Goal: Check status

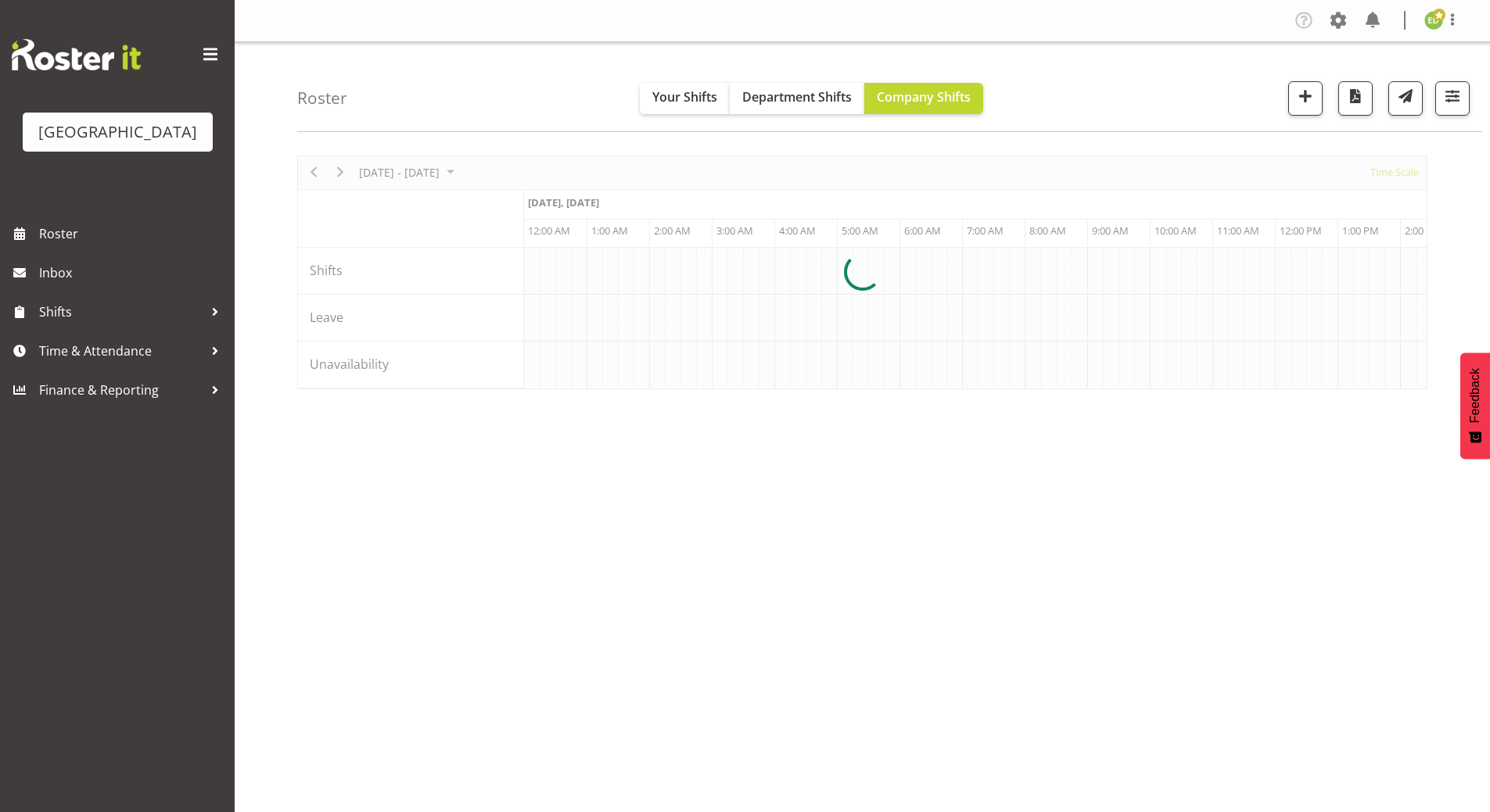
scroll to position [0, 4504]
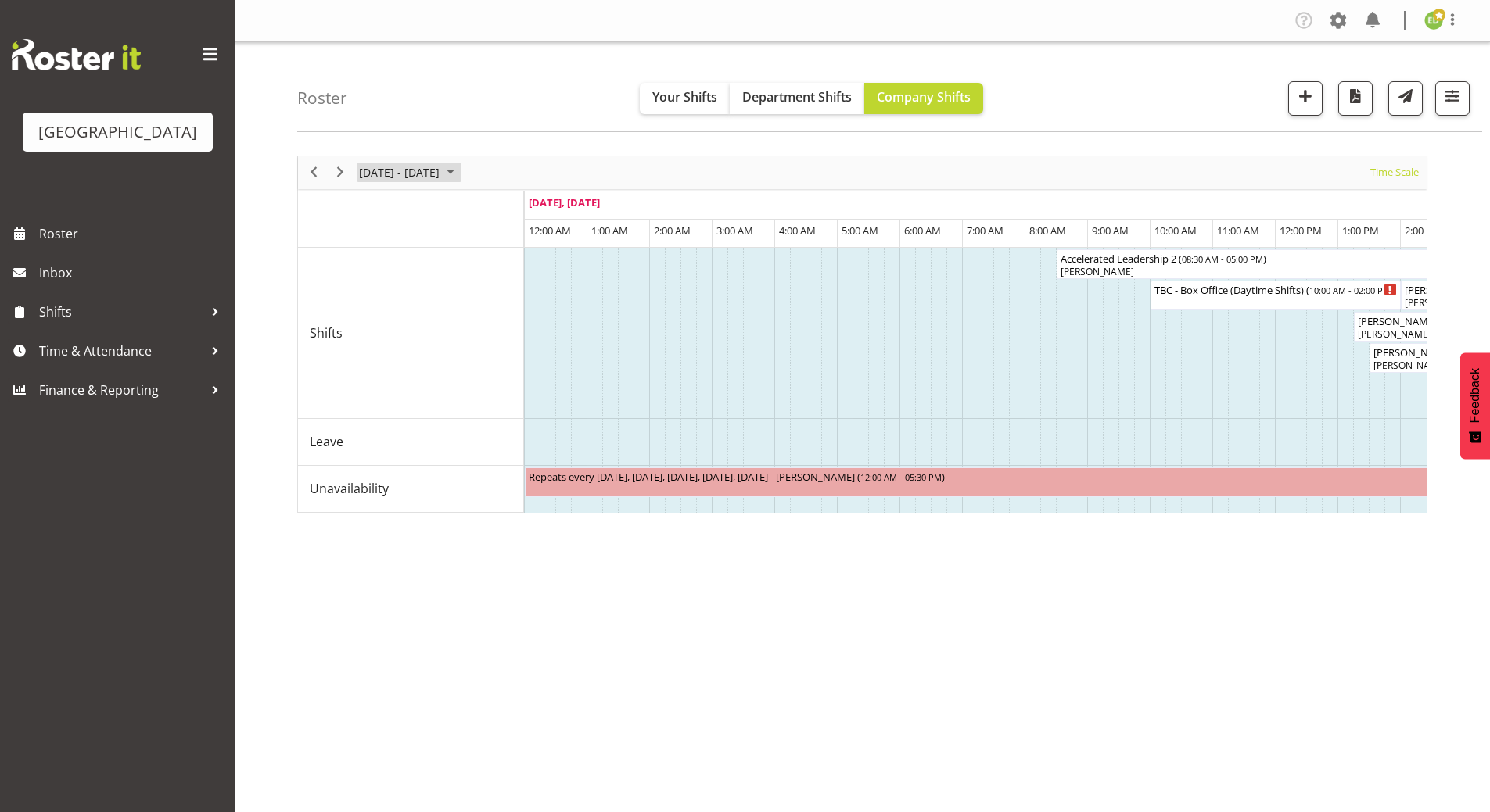
click at [460, 171] on span "August 2025" at bounding box center [450, 173] width 19 height 20
click at [512, 373] on tr "25 26 27 28 29 30 31" at bounding box center [449, 371] width 175 height 26
click at [509, 374] on span "30" at bounding box center [501, 372] width 24 height 24
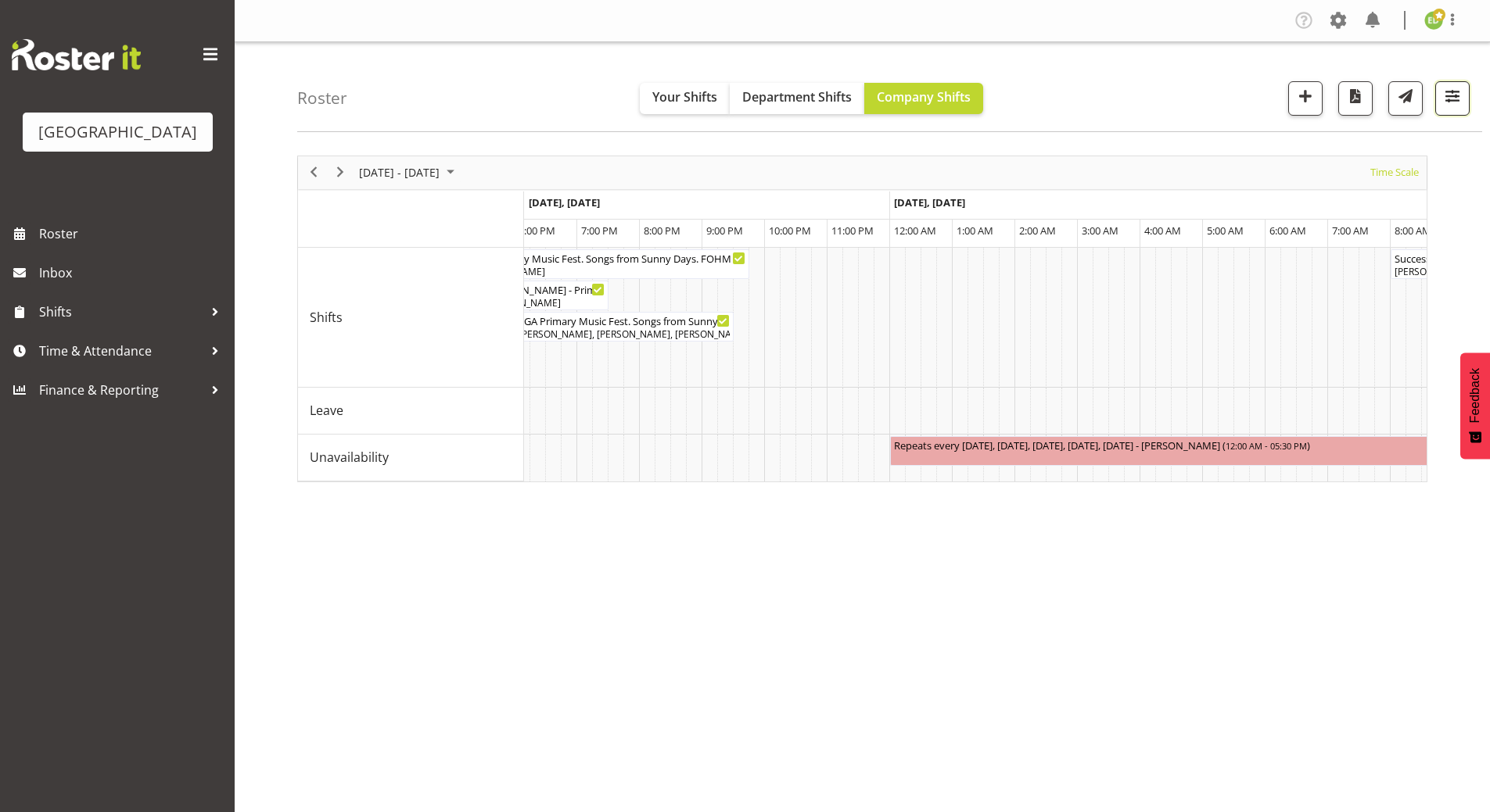
click at [1455, 93] on span "button" at bounding box center [1452, 96] width 20 height 20
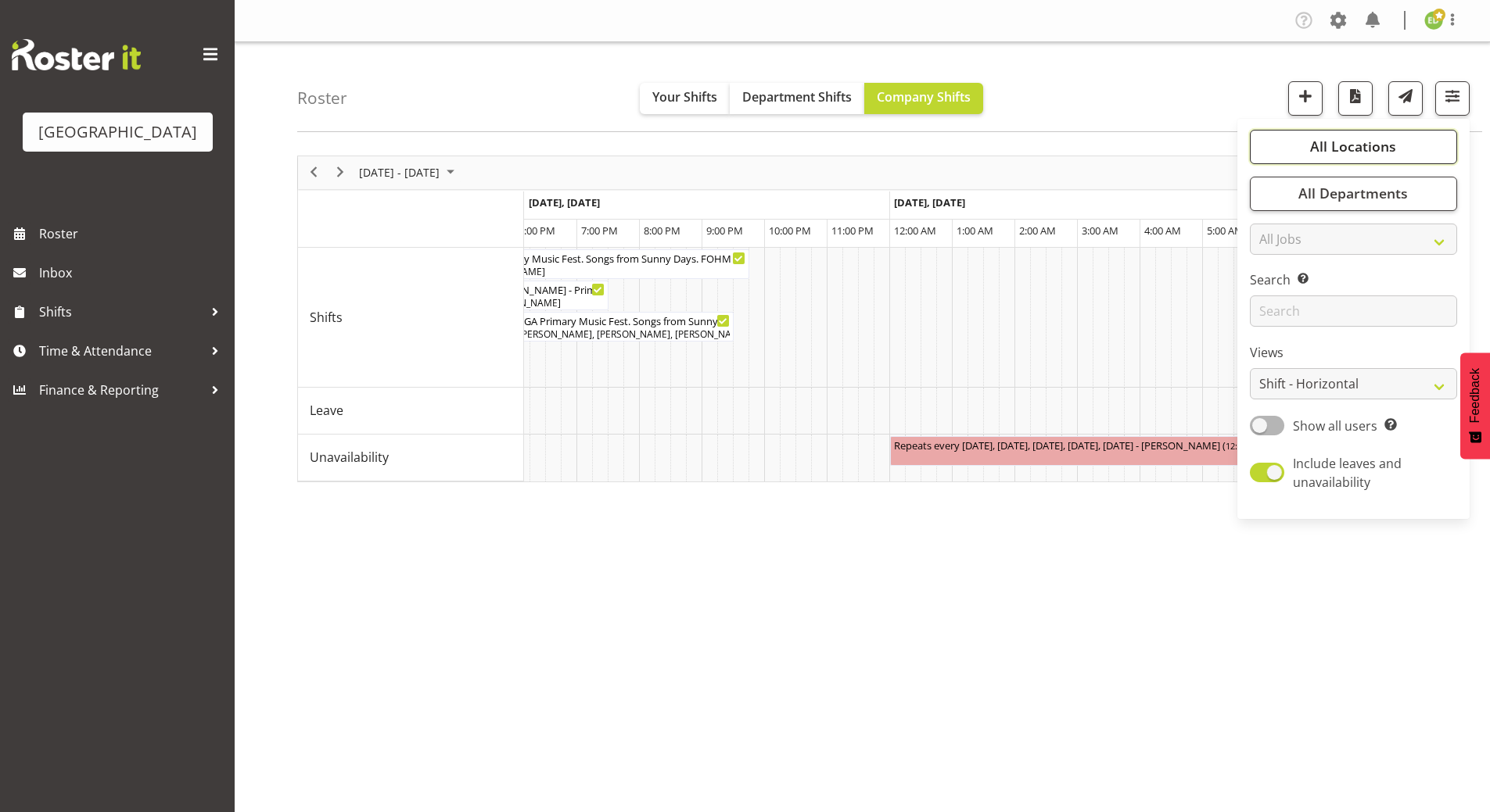
click at [1347, 140] on span "All Locations" at bounding box center [1353, 146] width 86 height 19
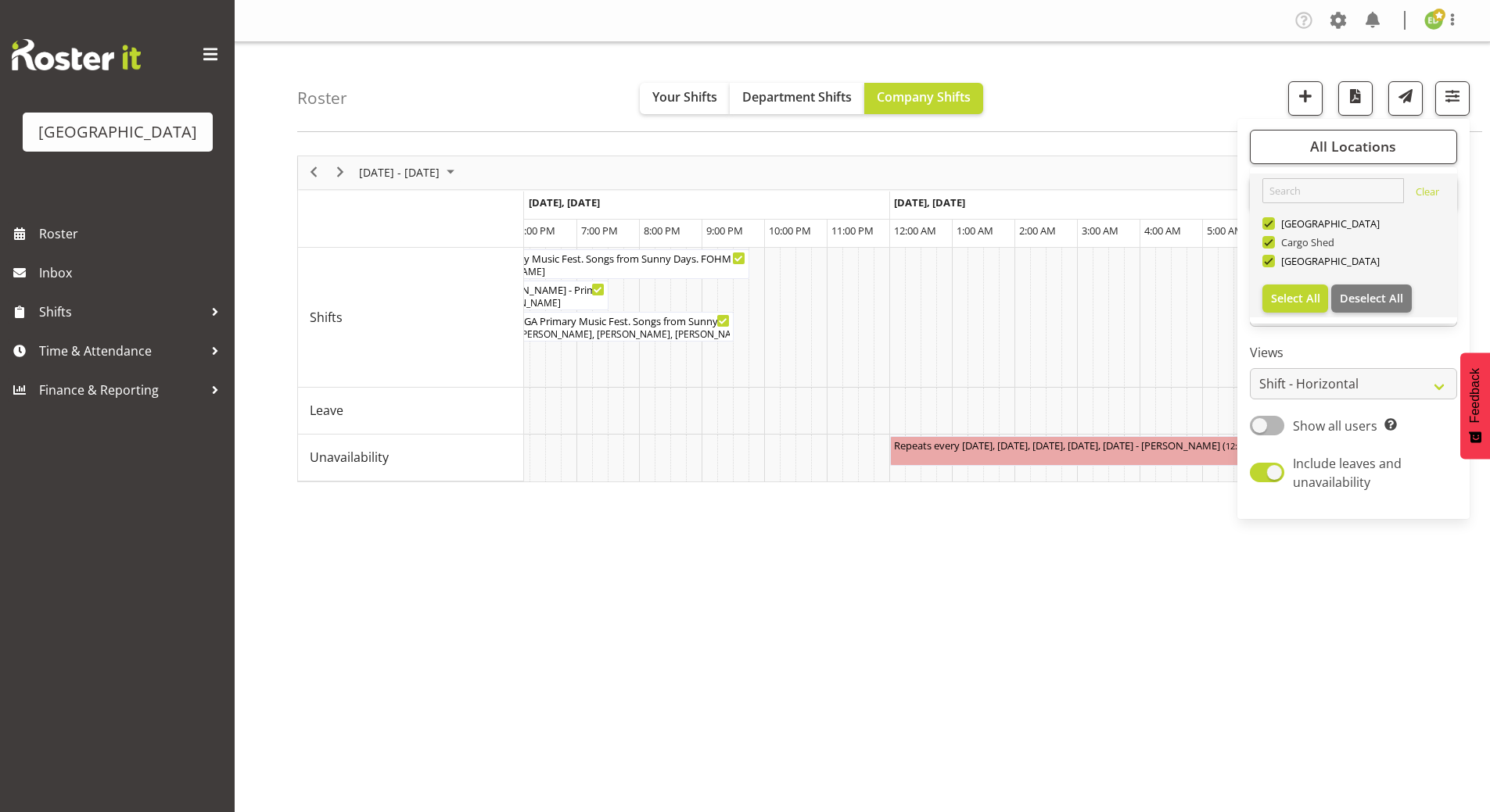
click at [1266, 240] on span at bounding box center [1268, 243] width 13 height 13
click at [1266, 240] on input "Cargo Shed" at bounding box center [1266, 242] width 10 height 10
checkbox input "false"
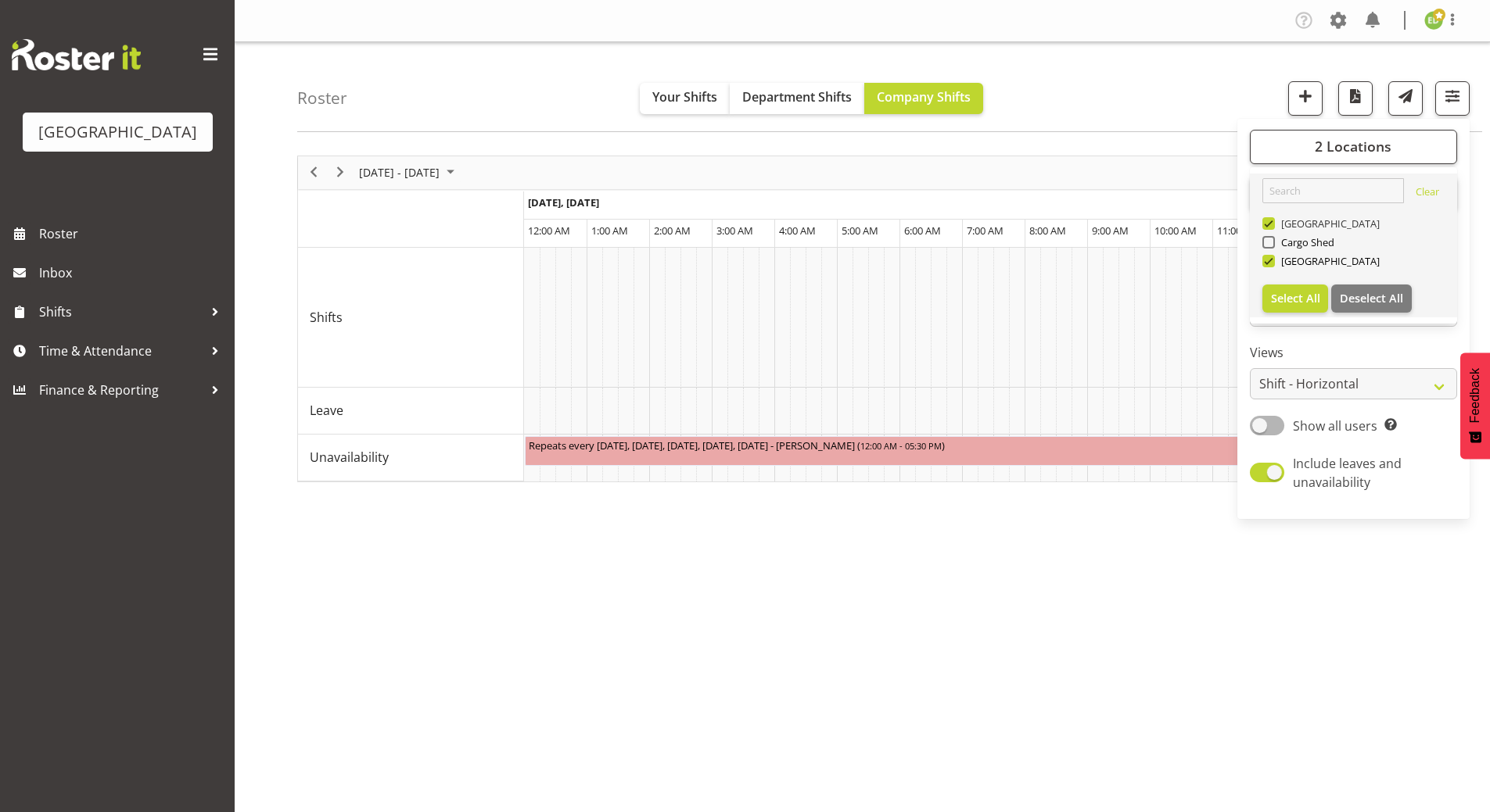
click at [1269, 224] on span at bounding box center [1268, 223] width 13 height 13
click at [1269, 224] on input "[GEOGRAPHIC_DATA]" at bounding box center [1266, 223] width 10 height 10
checkbox input "false"
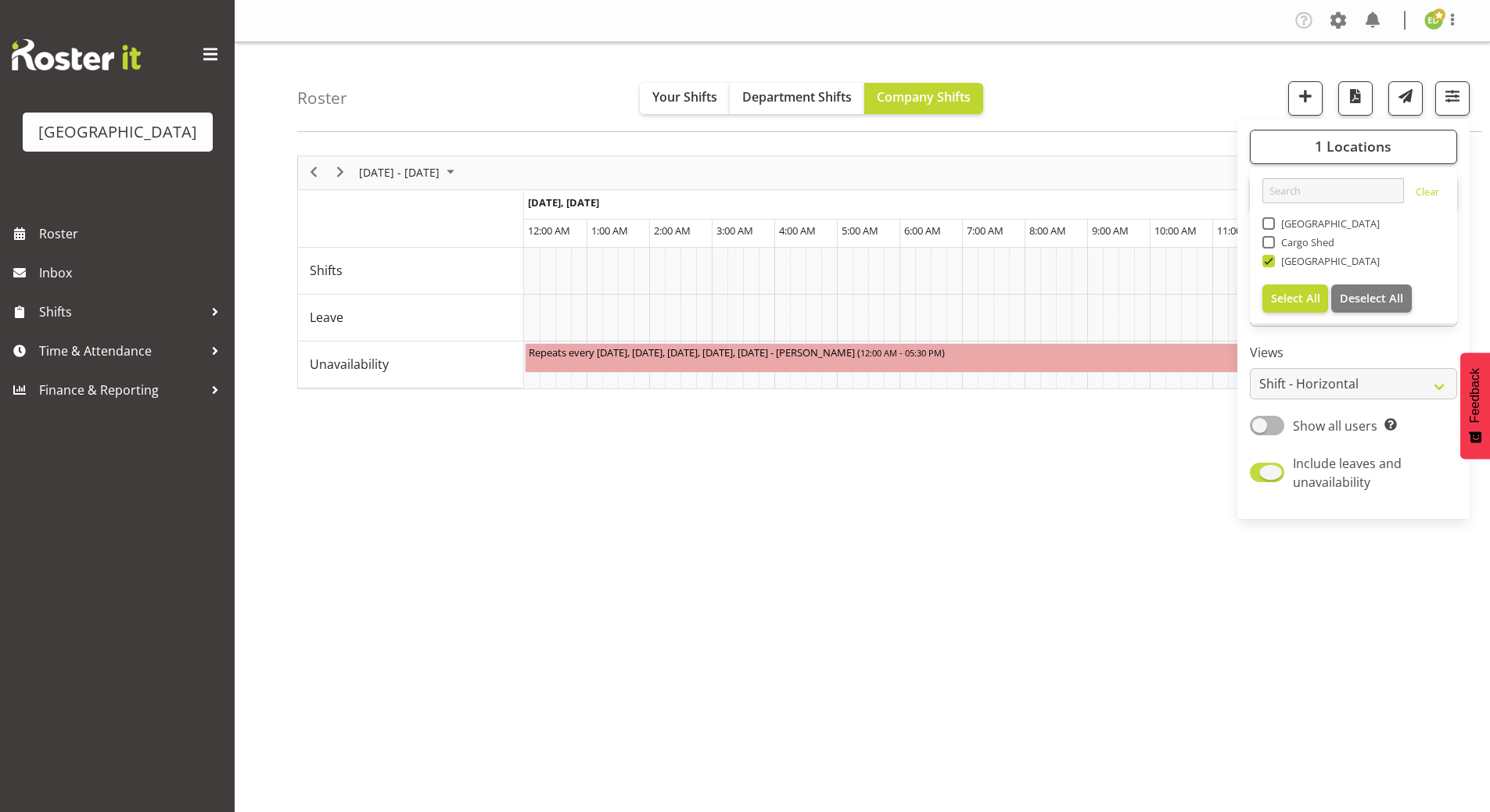
click at [1257, 468] on span at bounding box center [1266, 472] width 35 height 20
click at [1257, 468] on input "Include leaves and unavailability" at bounding box center [1254, 472] width 10 height 10
checkbox input "false"
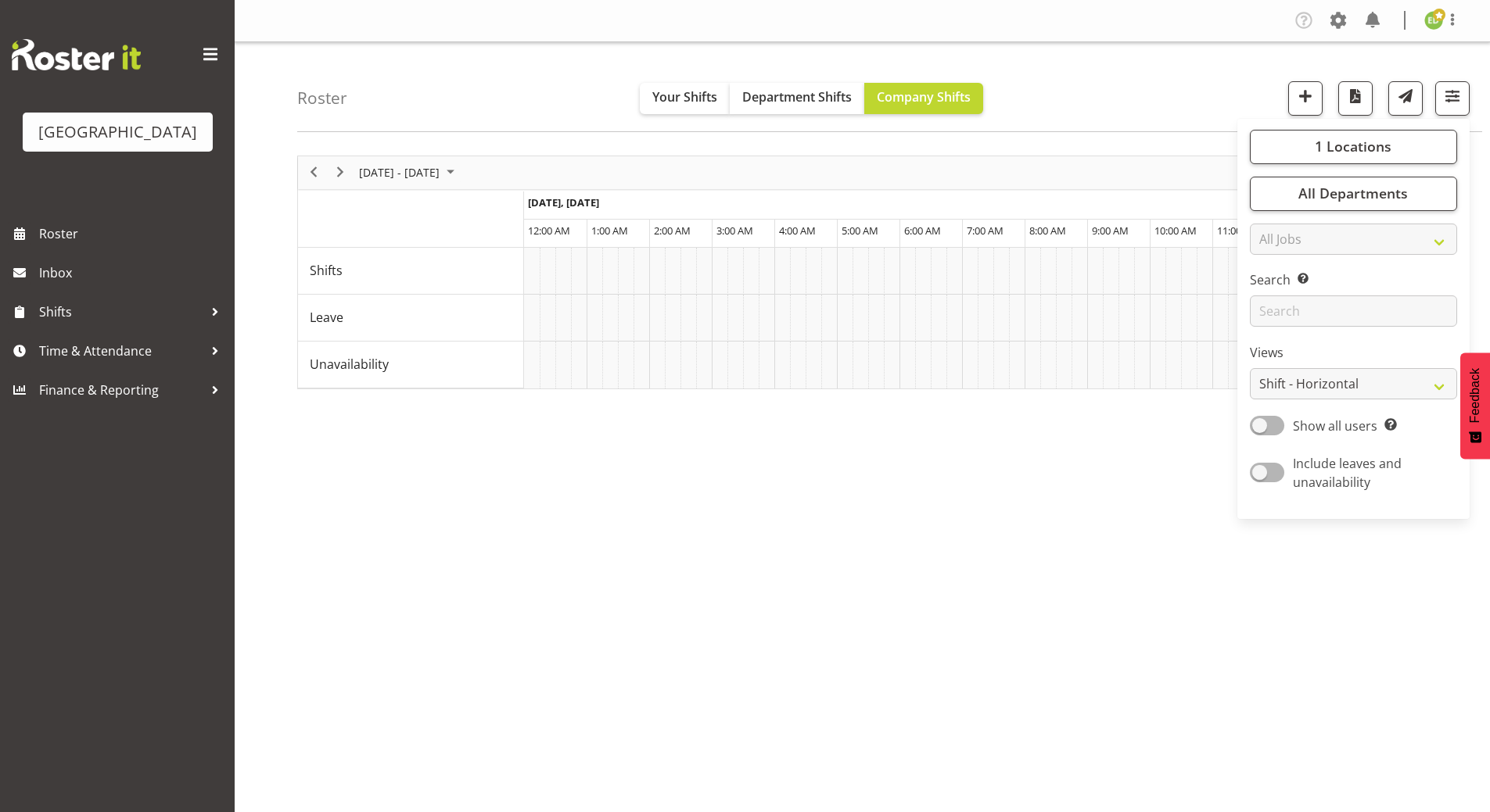
click at [1077, 609] on div "[DATE] - [DATE] [DATE] Timeline Day Timeline Week Timeline Fortnight Timeline M…" at bounding box center [893, 456] width 1192 height 626
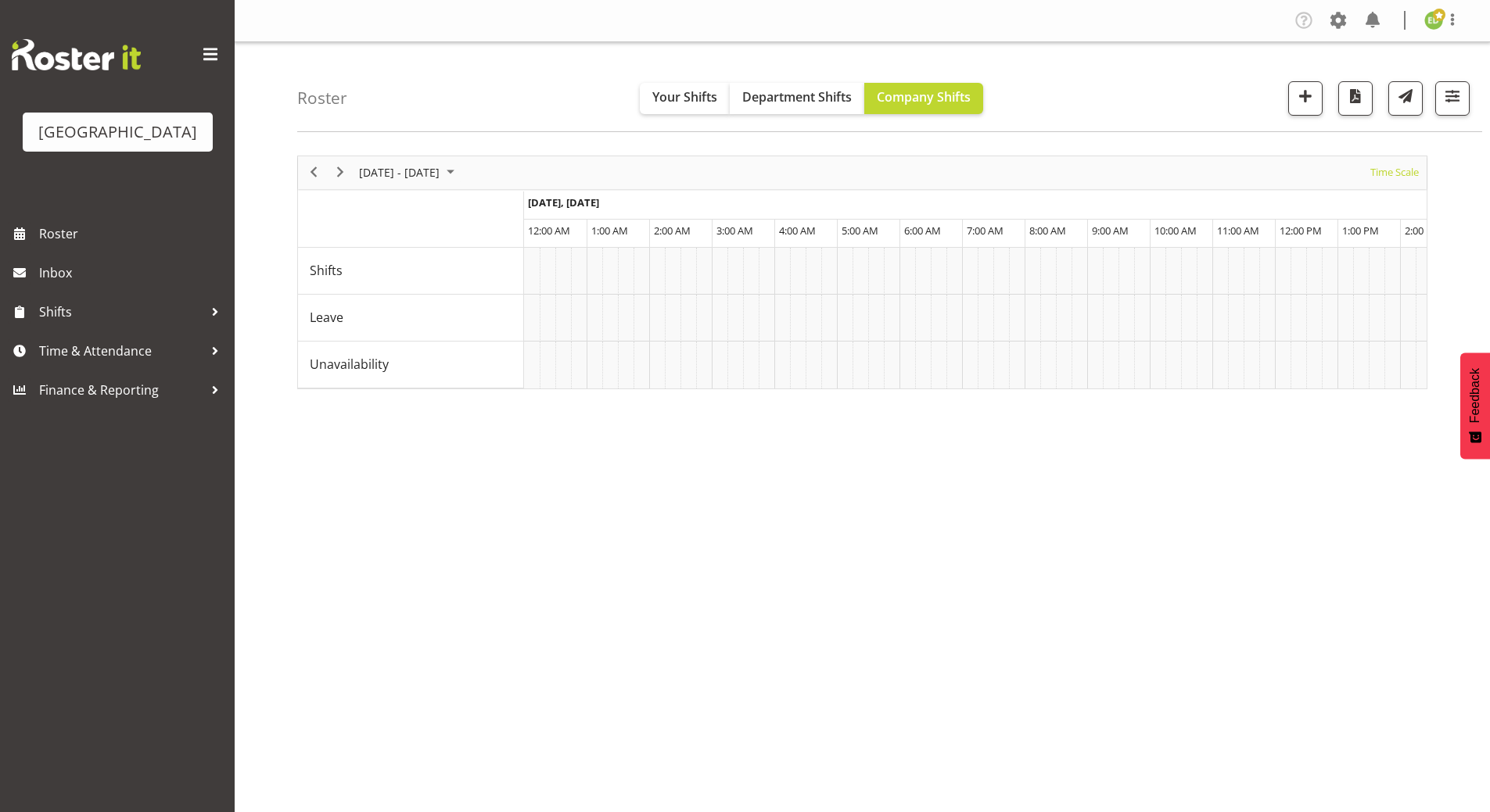
click at [1122, 659] on div "[DATE] - [DATE] [DATE] Timeline Day Timeline Week Timeline Fortnight Timeline M…" at bounding box center [893, 456] width 1192 height 626
click at [883, 606] on div "[DATE] - [DATE] [DATE] Timeline Day Timeline Week Timeline Fortnight Timeline M…" at bounding box center [893, 456] width 1192 height 626
